Goal: Information Seeking & Learning: Learn about a topic

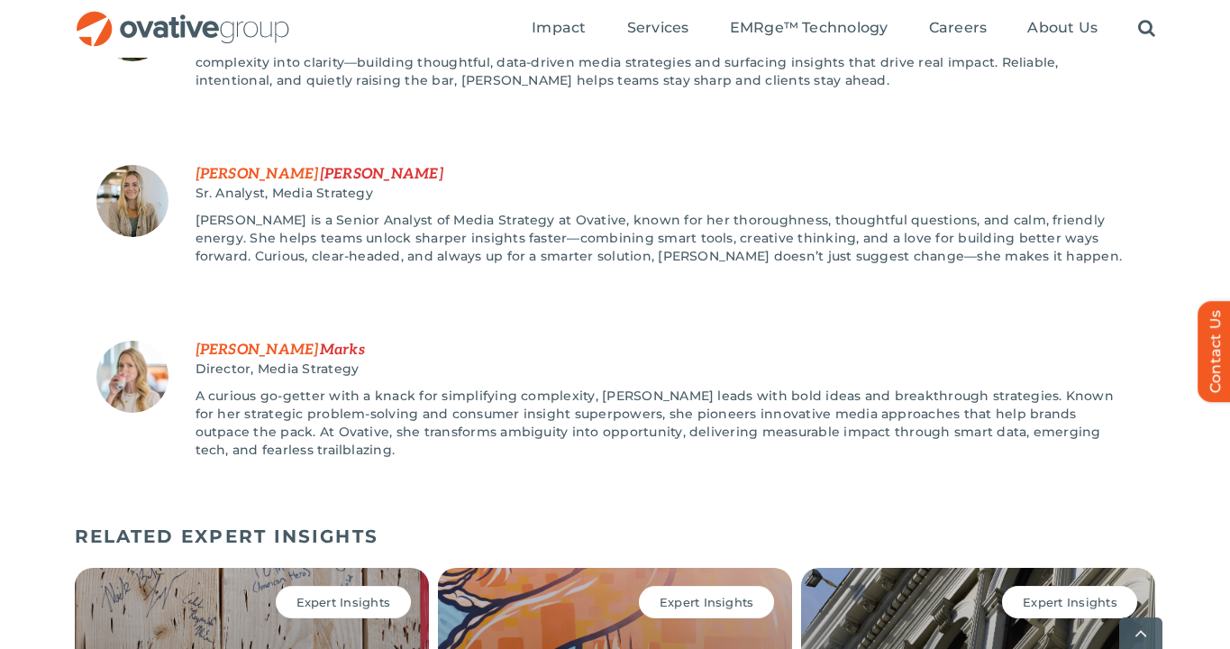
scroll to position [2372, 0]
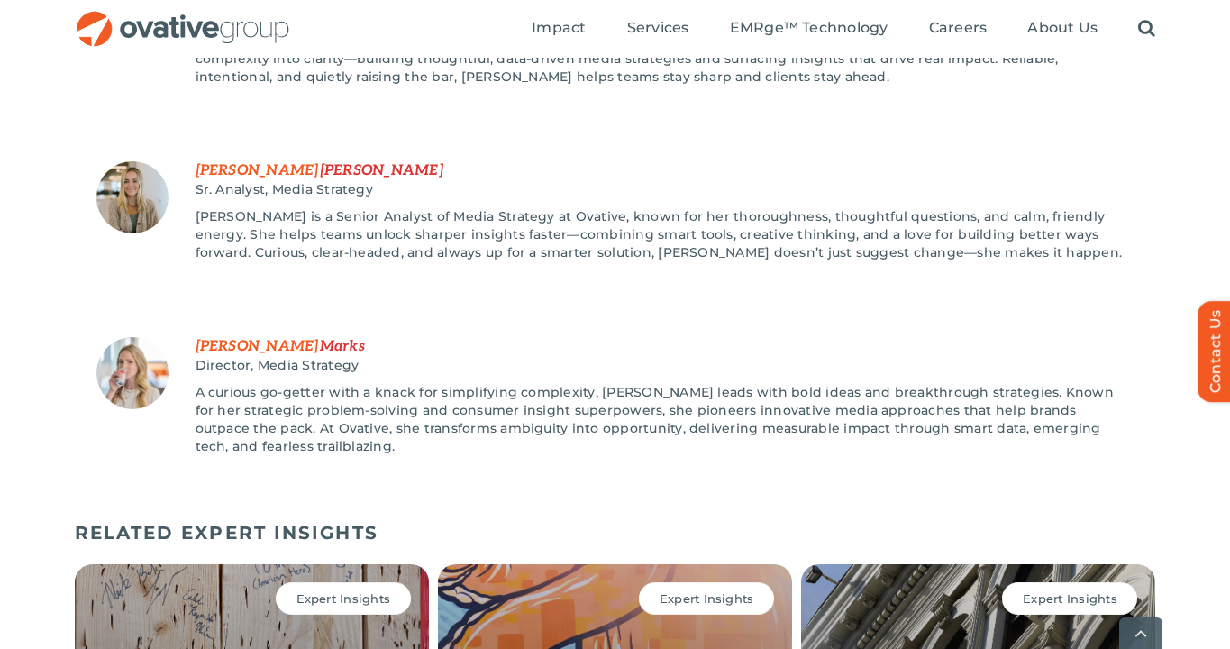
click at [147, 337] on img at bounding box center [132, 373] width 72 height 72
click at [320, 338] on span "Marks" at bounding box center [342, 346] width 45 height 17
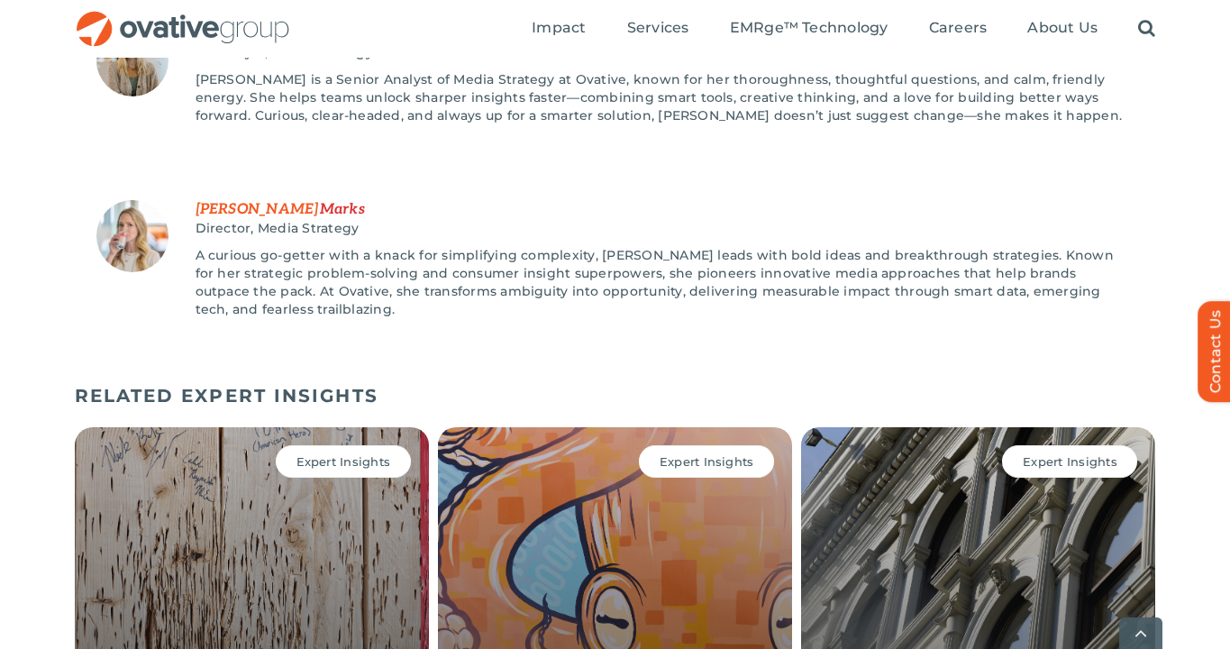
scroll to position [2516, 0]
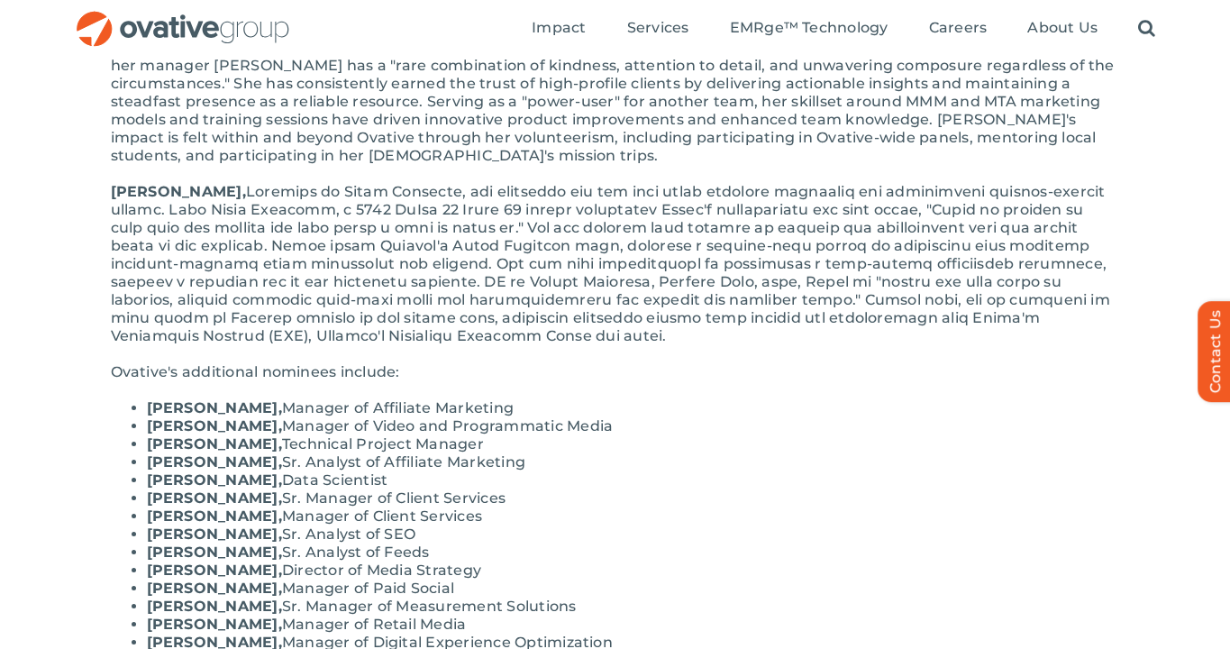
scroll to position [637, 0]
